Goal: Task Accomplishment & Management: Use online tool/utility

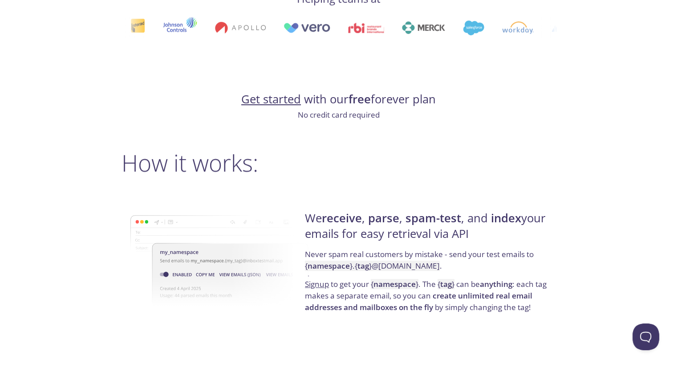
scroll to position [518, 0]
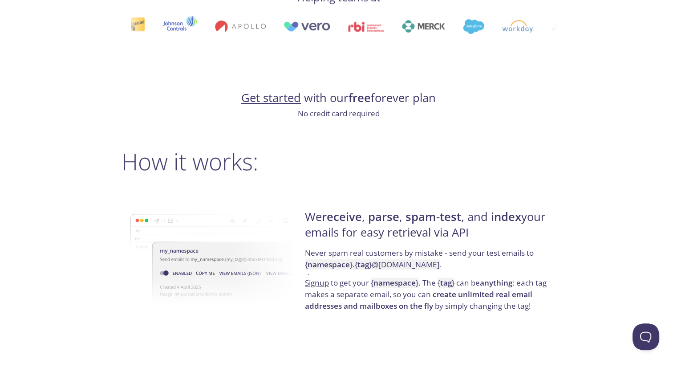
click at [278, 97] on link "Get started" at bounding box center [271, 98] width 60 height 16
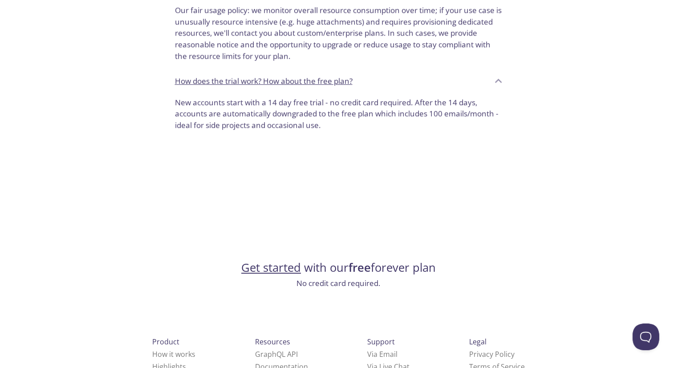
scroll to position [724, 0]
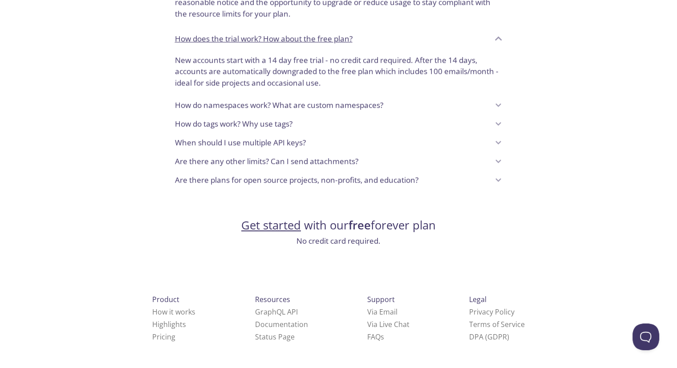
click at [270, 226] on link "Get started" at bounding box center [271, 225] width 60 height 16
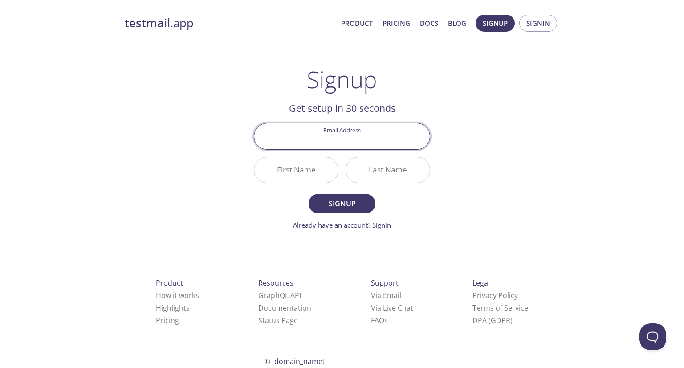
click at [351, 142] on input "Email Address" at bounding box center [341, 135] width 175 height 25
type input "[EMAIL_ADDRESS][DOMAIN_NAME]"
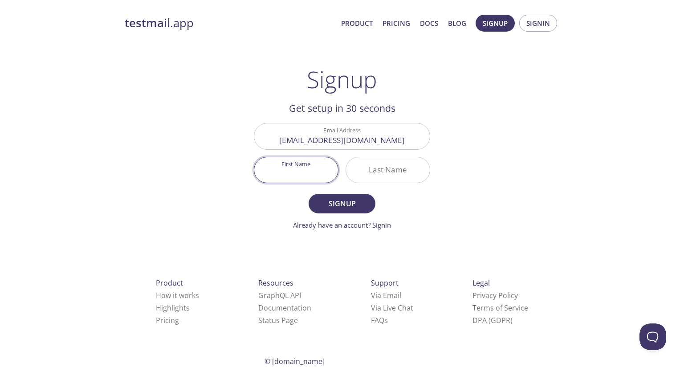
click at [301, 164] on input "First Name" at bounding box center [296, 169] width 84 height 25
type input "Ahad"
click at [383, 167] on input "Last Name" at bounding box center [388, 169] width 84 height 25
type input "latif"
click at [309, 194] on button "Signup" at bounding box center [342, 204] width 67 height 20
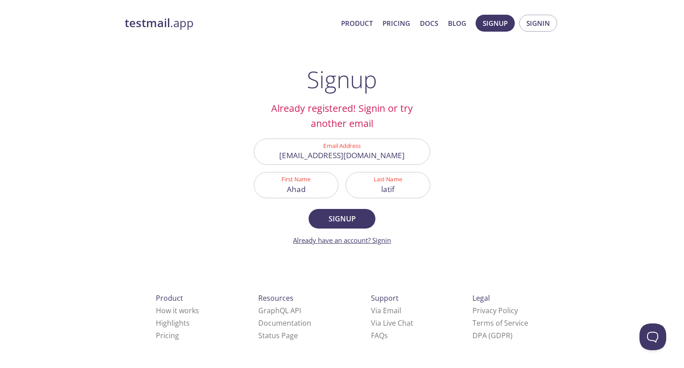
click at [383, 238] on link "Already have an account? Signin" at bounding box center [342, 240] width 98 height 9
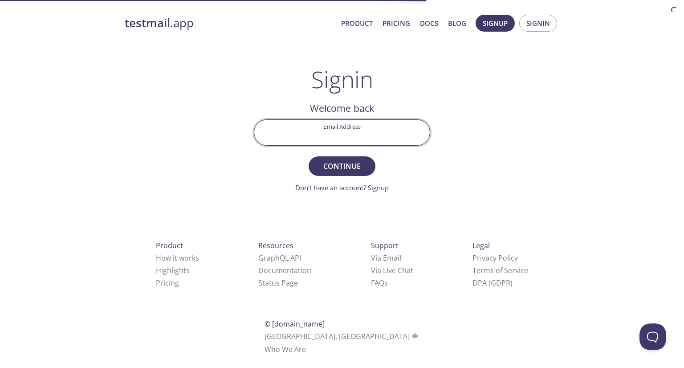
click at [355, 132] on input "Email Address" at bounding box center [341, 132] width 175 height 25
type input "[EMAIL_ADDRESS][DOMAIN_NAME]"
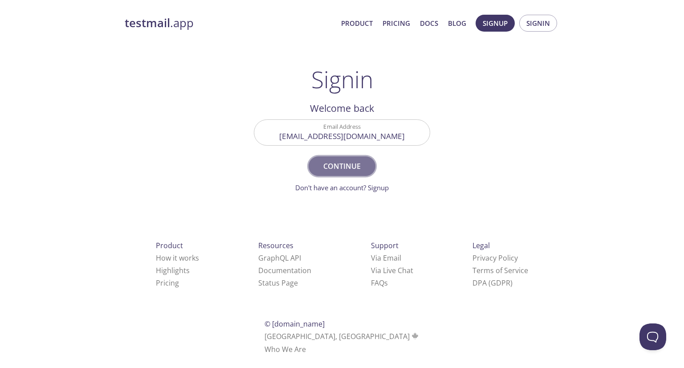
click at [347, 163] on span "Continue" at bounding box center [341, 166] width 47 height 12
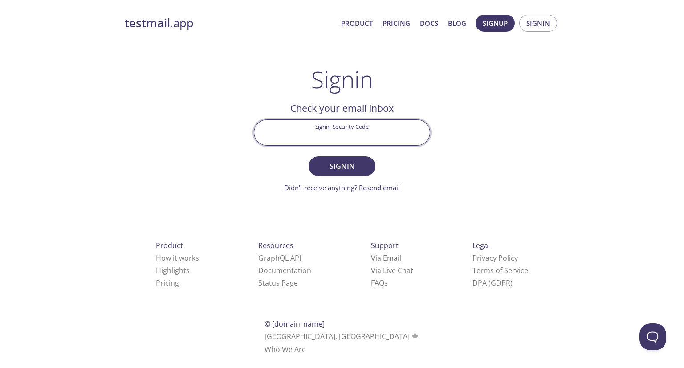
click at [308, 135] on input "Signin Security Code" at bounding box center [341, 132] width 175 height 25
paste input "L2HS69Y"
type input "L2HS69Y"
click at [309, 156] on button "Signin" at bounding box center [342, 166] width 67 height 20
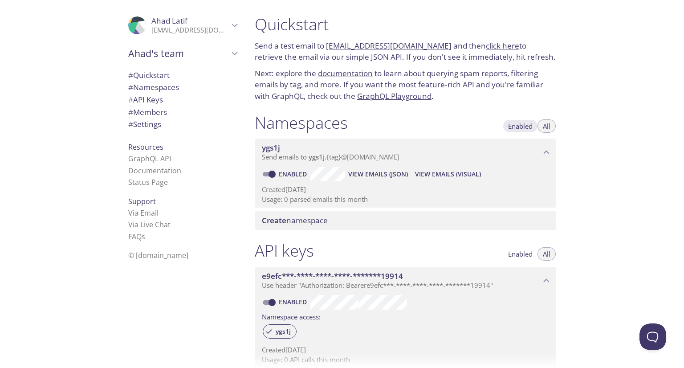
click at [517, 132] on button "Enabled" at bounding box center [520, 125] width 35 height 13
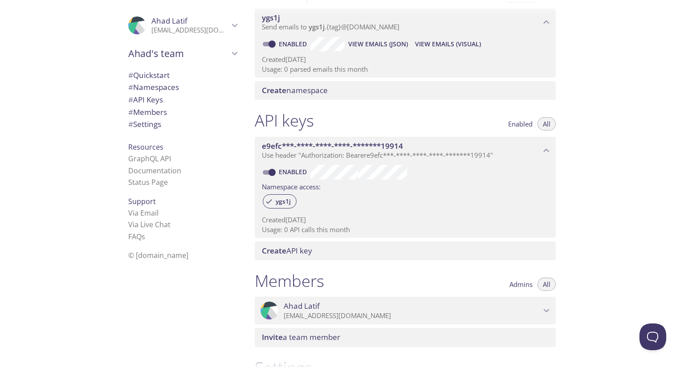
scroll to position [121, 0]
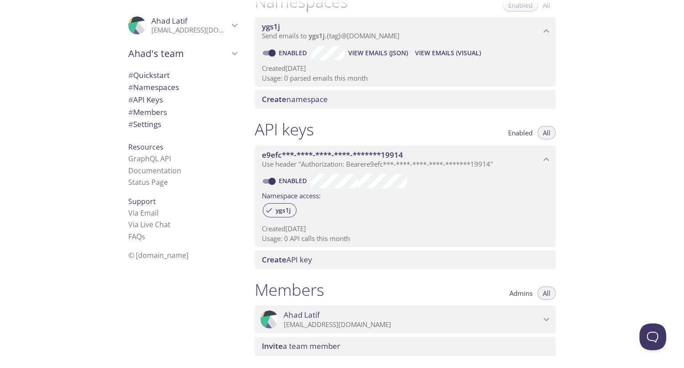
click at [135, 65] on div "Ahad's team Create new team" at bounding box center [182, 54] width 123 height 25
click at [136, 76] on span "# Quickstart" at bounding box center [148, 75] width 41 height 10
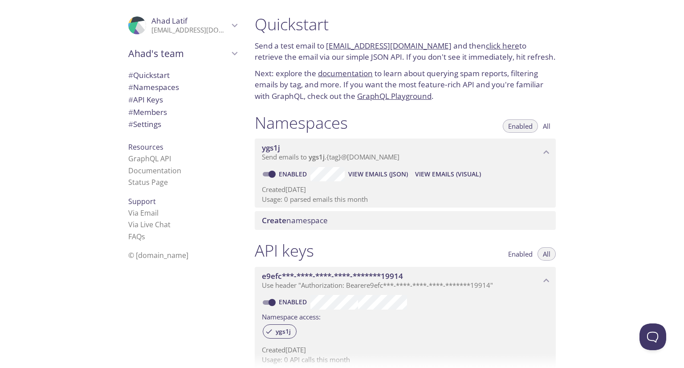
click at [393, 48] on link "[EMAIL_ADDRESS][DOMAIN_NAME]" at bounding box center [389, 46] width 126 height 10
click at [149, 98] on span "# API Keys" at bounding box center [145, 99] width 35 height 10
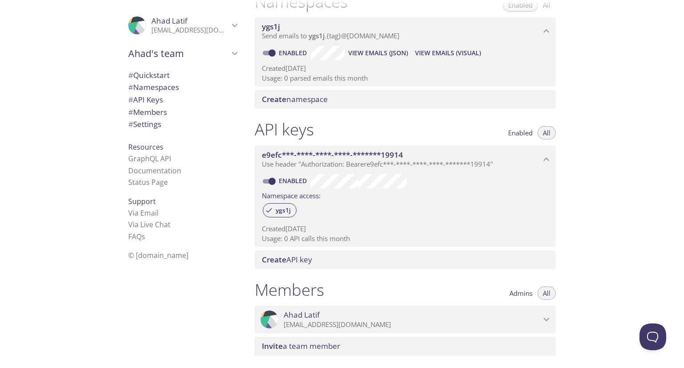
scroll to position [125, 0]
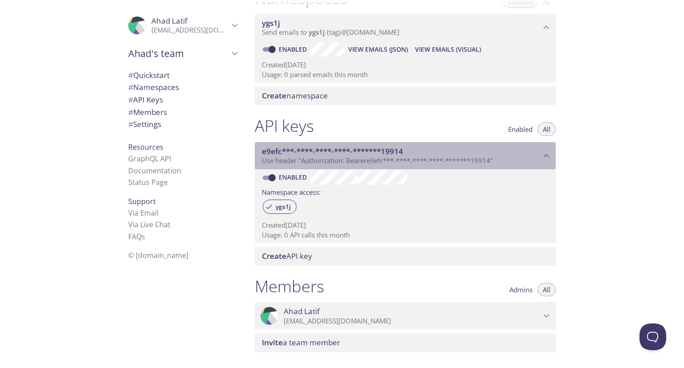
click at [547, 149] on div "e9efc***-****-****-****-*******19914 Use header "Authorization: Bearer e9efc***…" at bounding box center [405, 156] width 301 height 28
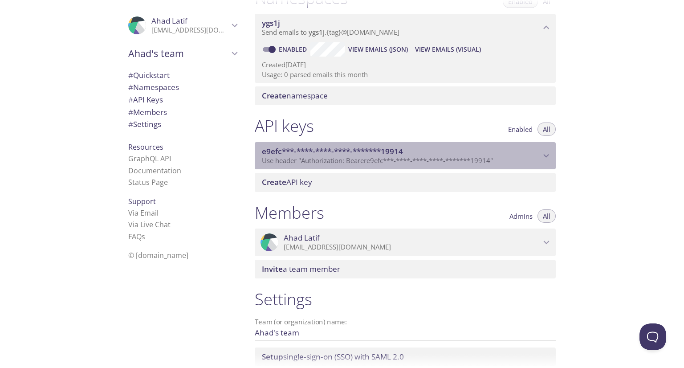
click at [547, 149] on div "e9efc***-****-****-****-*******19914 Use header "Authorization: Bearer e9efc***…" at bounding box center [405, 156] width 301 height 28
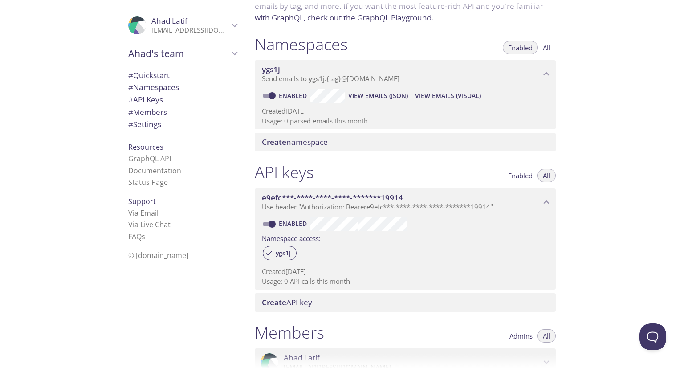
scroll to position [80, 0]
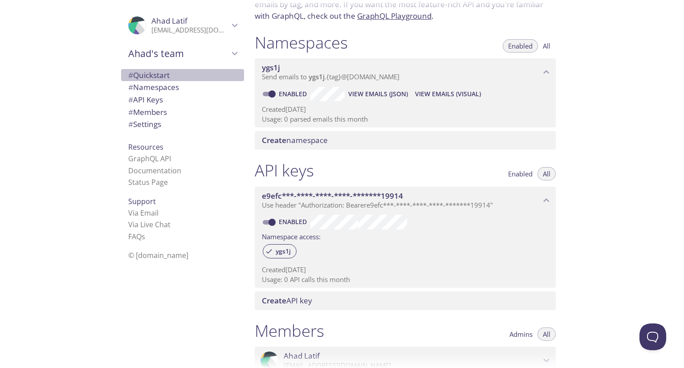
click at [145, 73] on span "# Quickstart" at bounding box center [148, 75] width 41 height 10
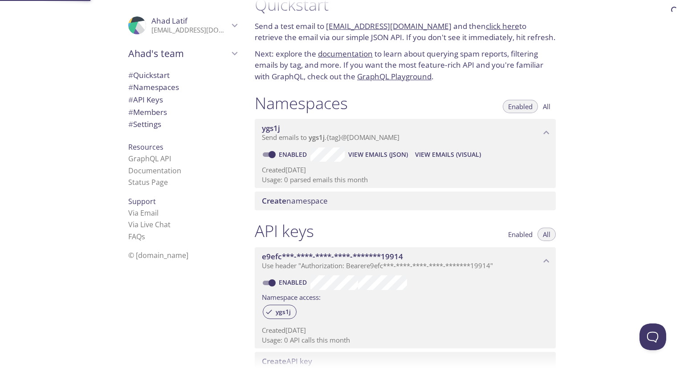
scroll to position [14, 0]
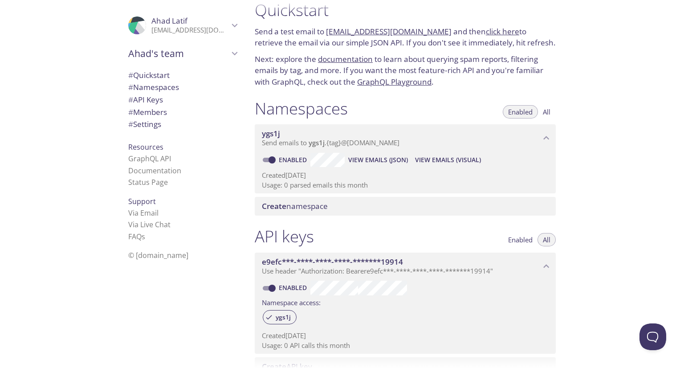
drag, startPoint x: 433, startPoint y: 28, endPoint x: 329, endPoint y: 35, distance: 103.5
click at [329, 35] on p "Send a test email to [EMAIL_ADDRESS][DOMAIN_NAME] and then click here to retrie…" at bounding box center [405, 37] width 301 height 23
click at [374, 173] on p "Created [DATE]" at bounding box center [405, 175] width 287 height 9
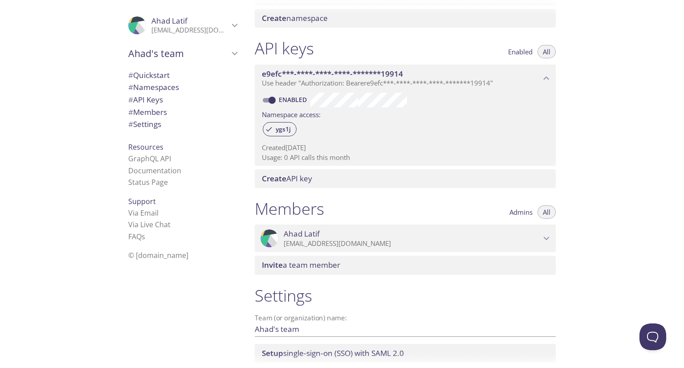
scroll to position [210, 0]
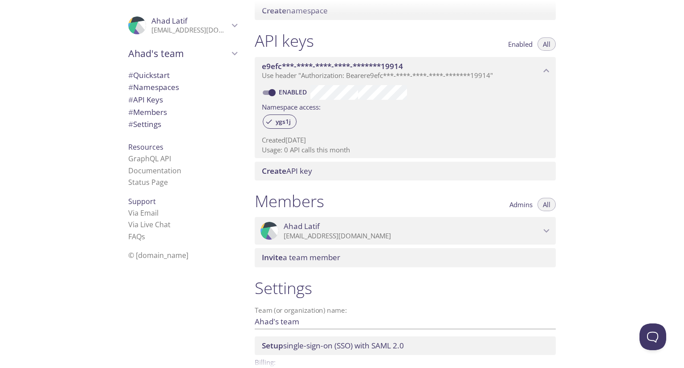
copy link "[EMAIL_ADDRESS][DOMAIN_NAME]"
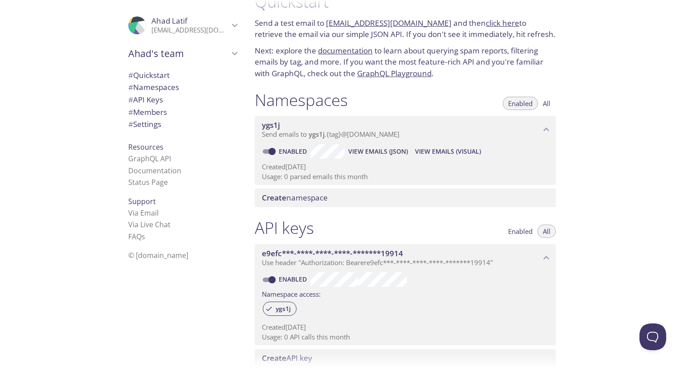
scroll to position [0, 0]
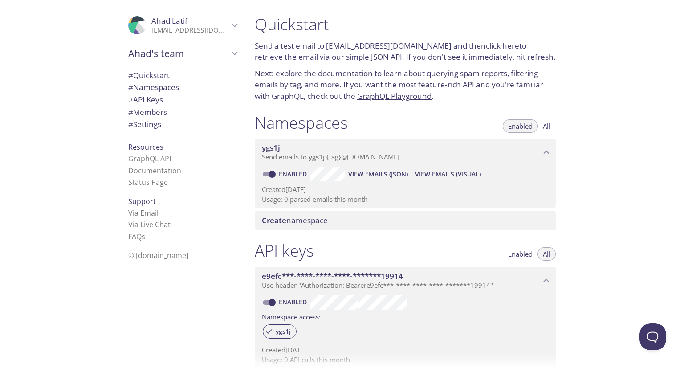
click at [349, 73] on link "documentation" at bounding box center [345, 73] width 55 height 10
